Goal: Find specific page/section: Find specific page/section

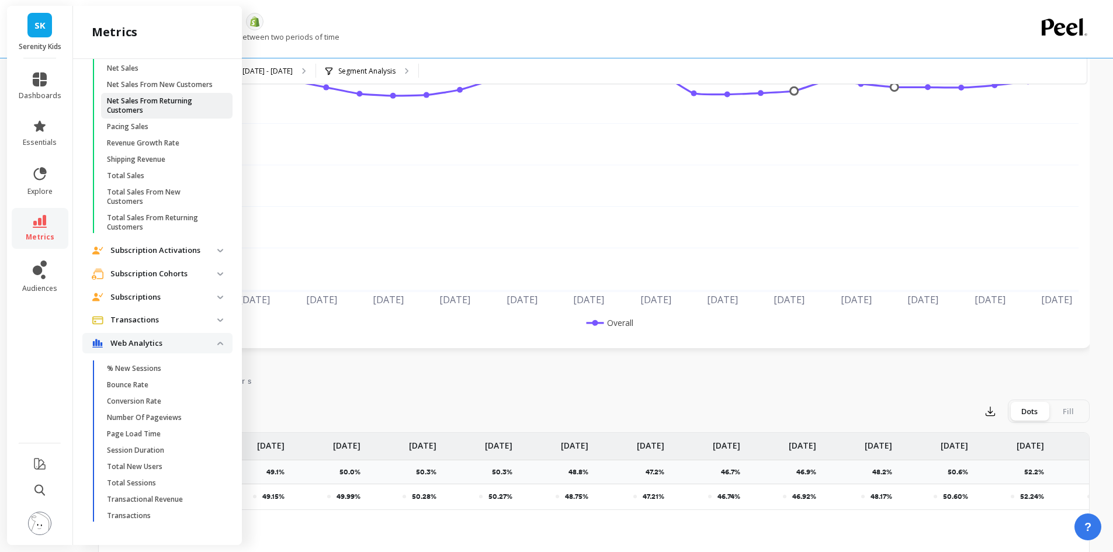
scroll to position [117, 0]
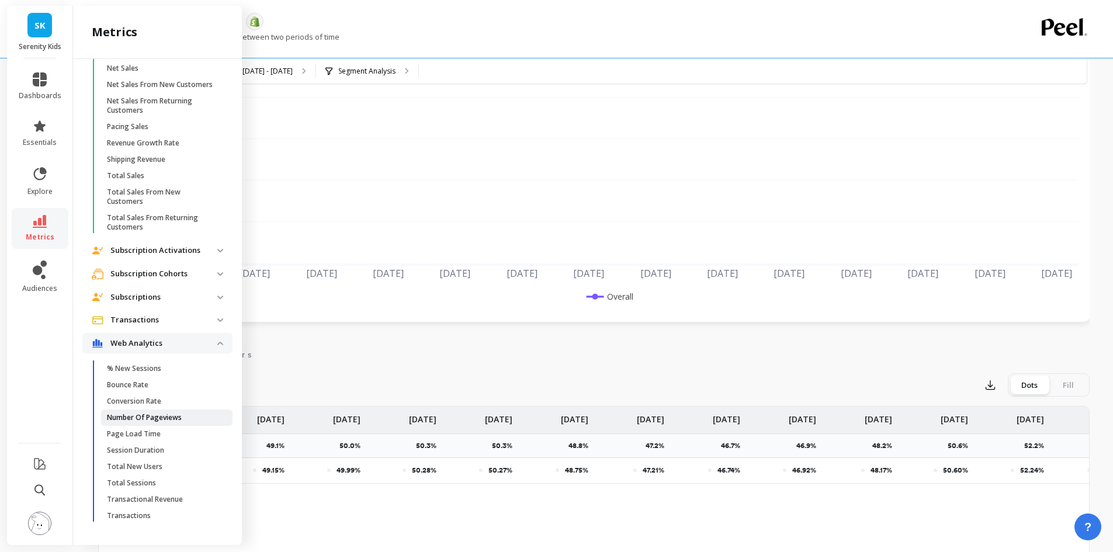
click at [173, 419] on p "Number Of Pageviews" at bounding box center [144, 417] width 75 height 9
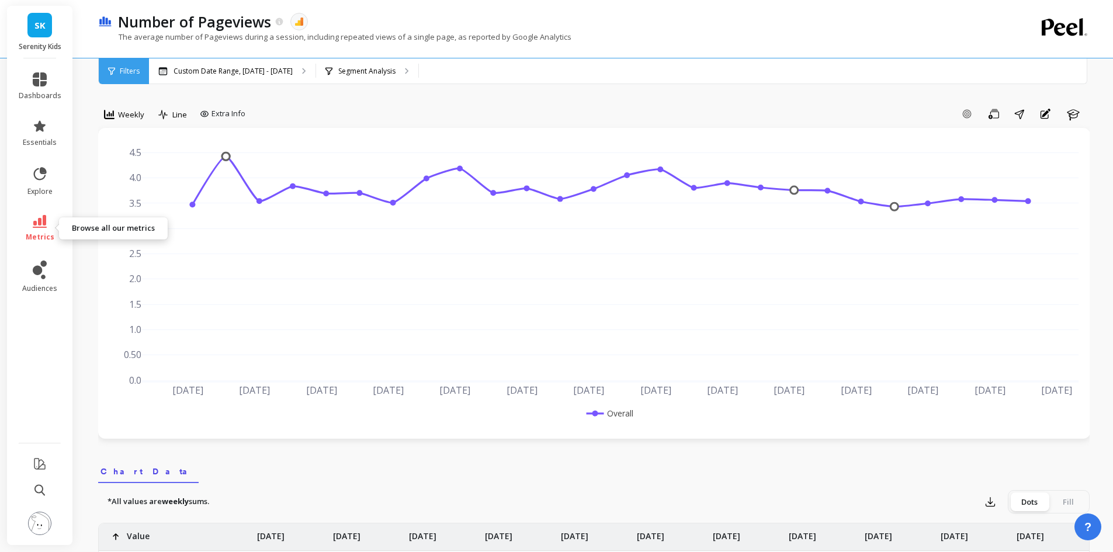
click at [29, 232] on span "metrics" at bounding box center [40, 236] width 29 height 9
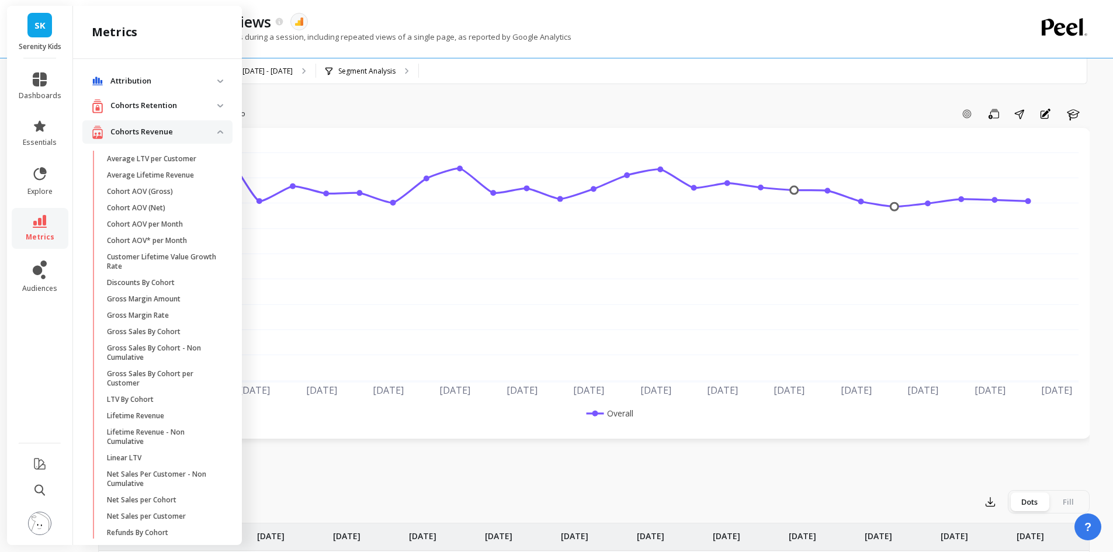
scroll to position [903, 0]
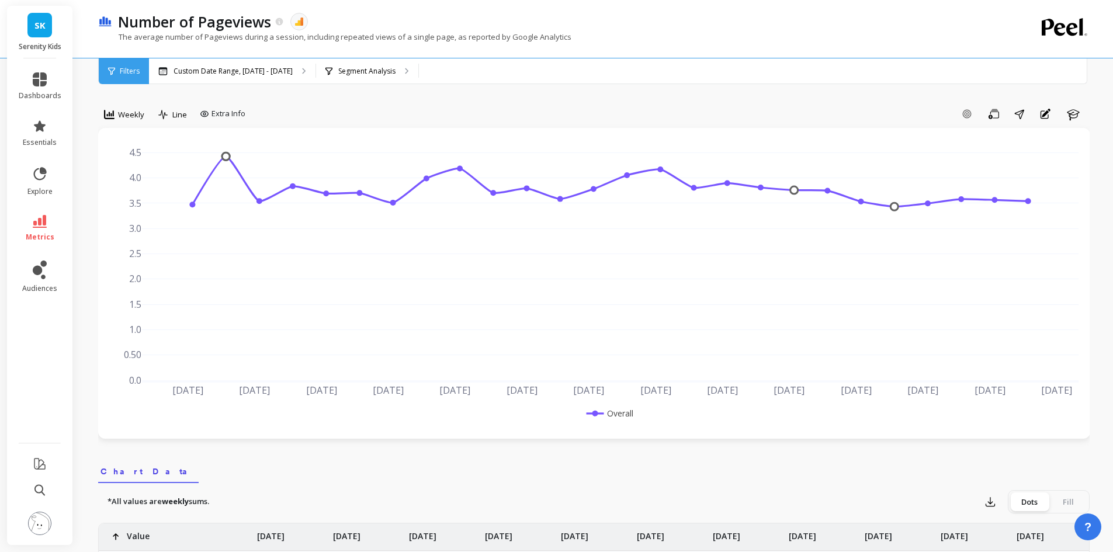
click at [704, 15] on div "Number of Pageviews The data you are viewing comes from: Google Analytics 4" at bounding box center [552, 22] width 881 height 20
click at [47, 217] on link "metrics" at bounding box center [40, 228] width 43 height 27
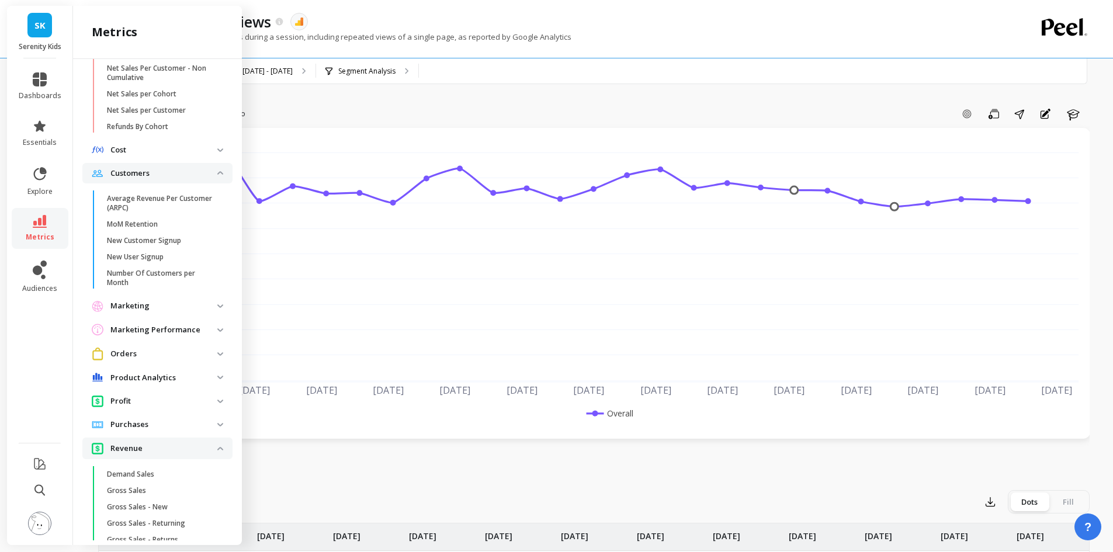
scroll to position [260, 0]
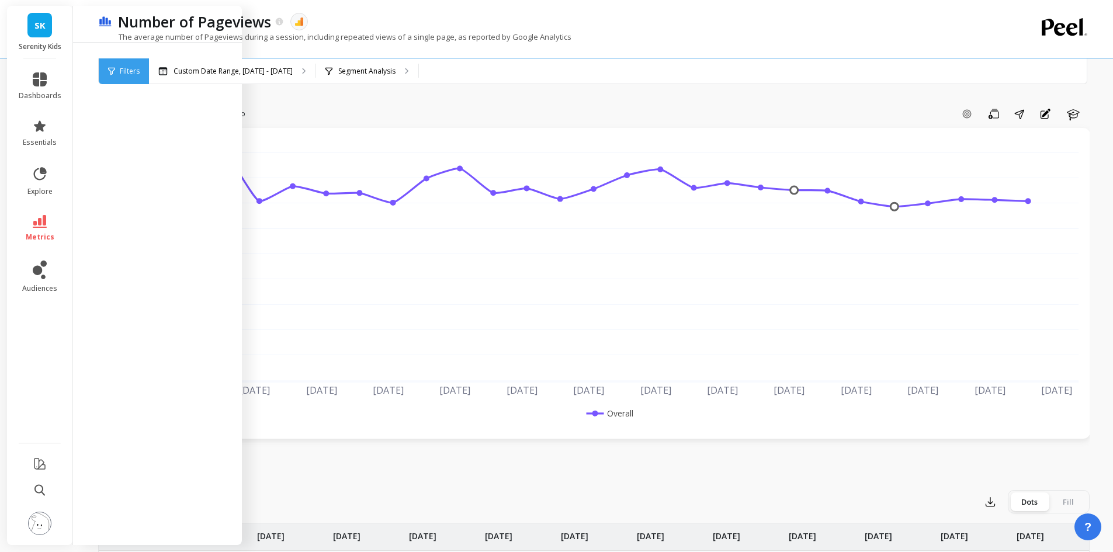
click at [467, 105] on div "Add Goal Save Share Annotations Learn" at bounding box center [669, 114] width 839 height 19
